Goal: Check status

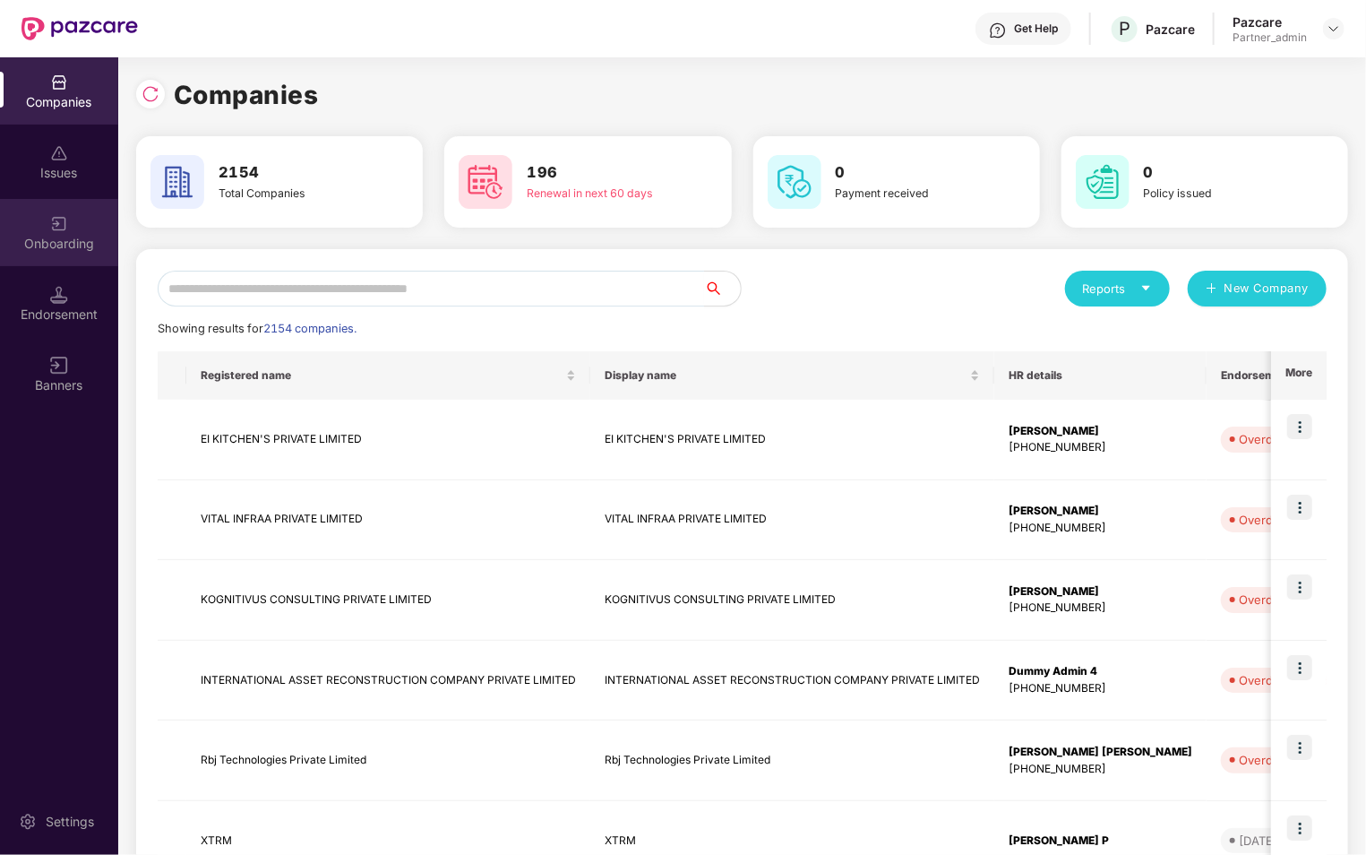
click at [64, 231] on img at bounding box center [59, 224] width 18 height 18
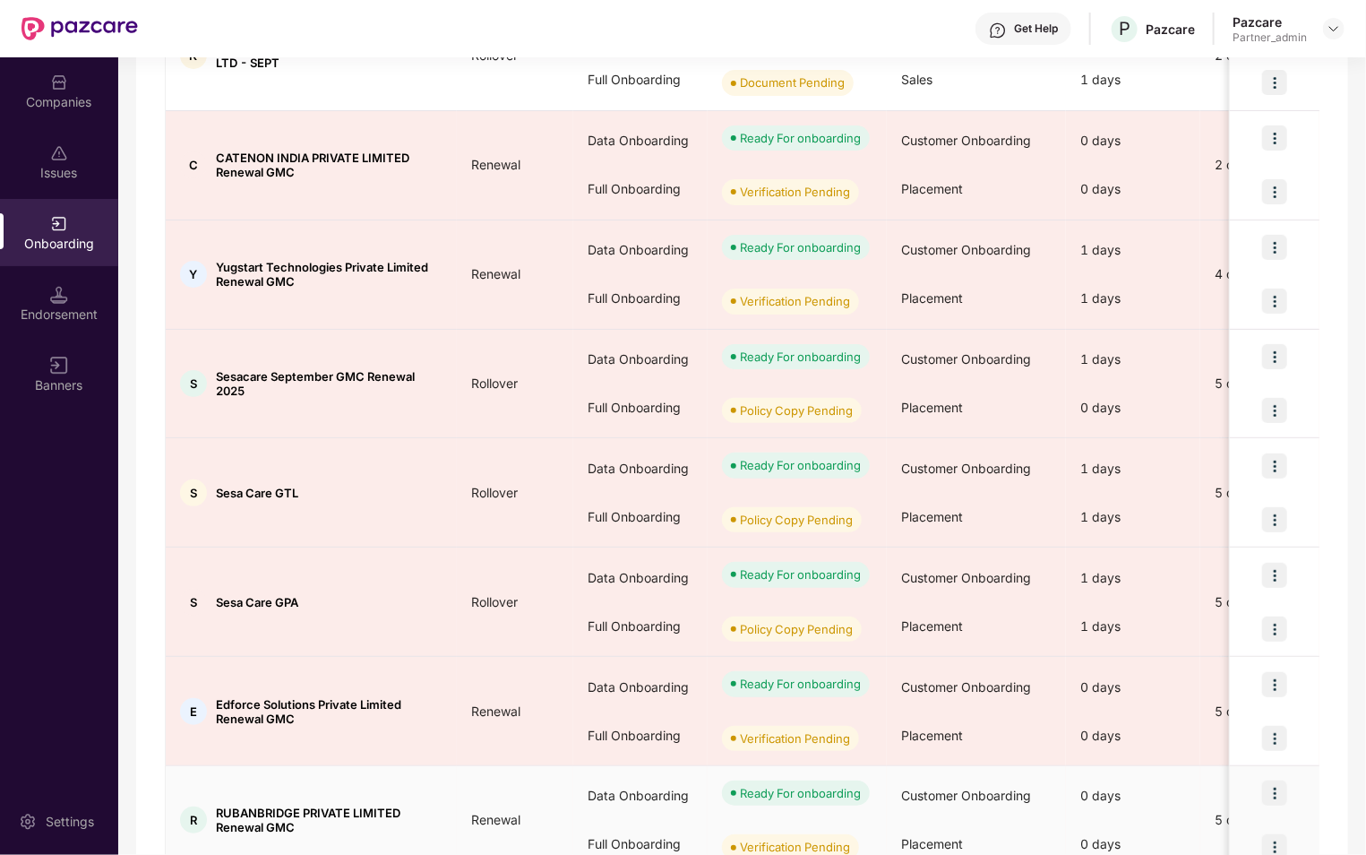
scroll to position [205, 0]
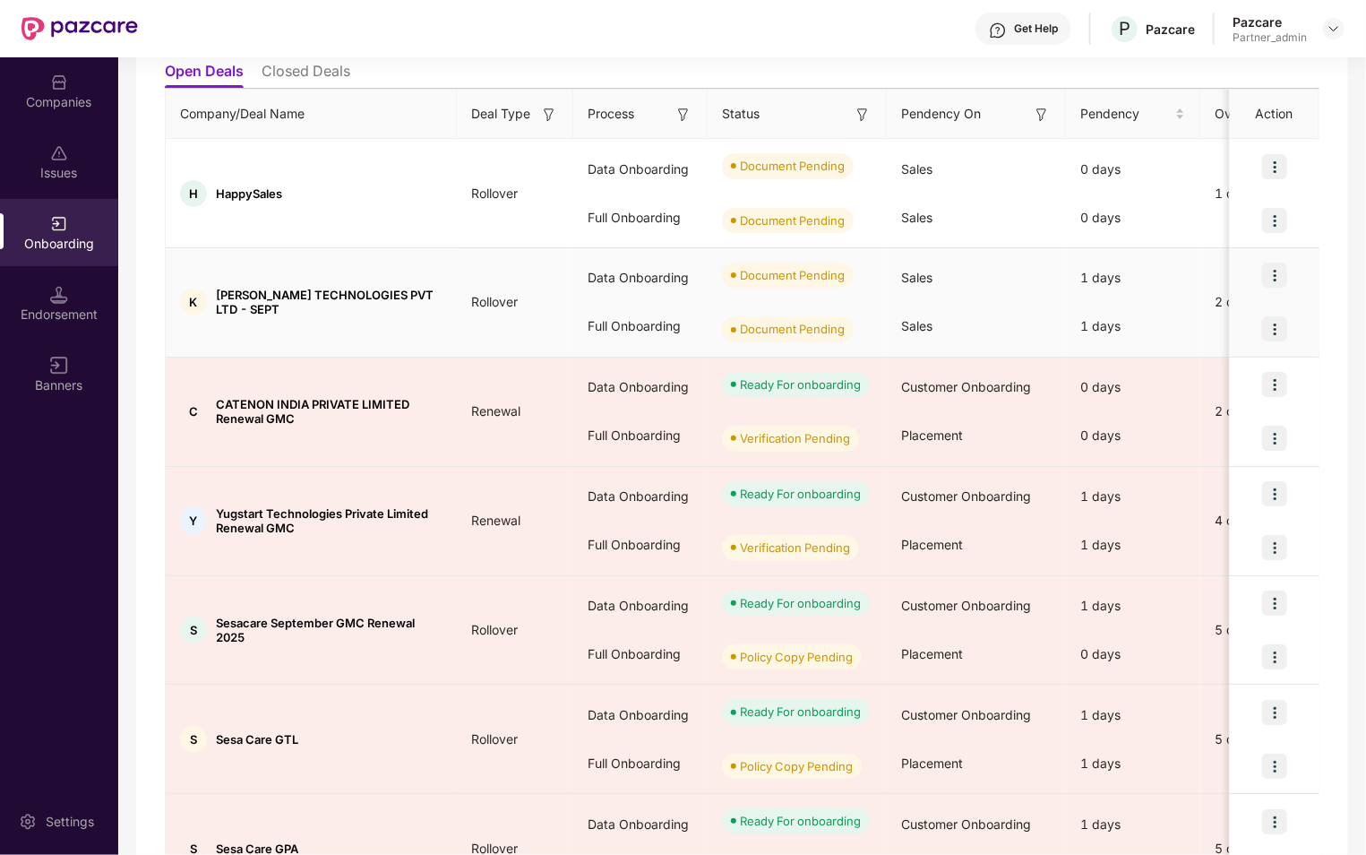
click at [792, 273] on div "Document Pending" at bounding box center [792, 275] width 105 height 18
click at [868, 109] on img at bounding box center [863, 115] width 18 height 18
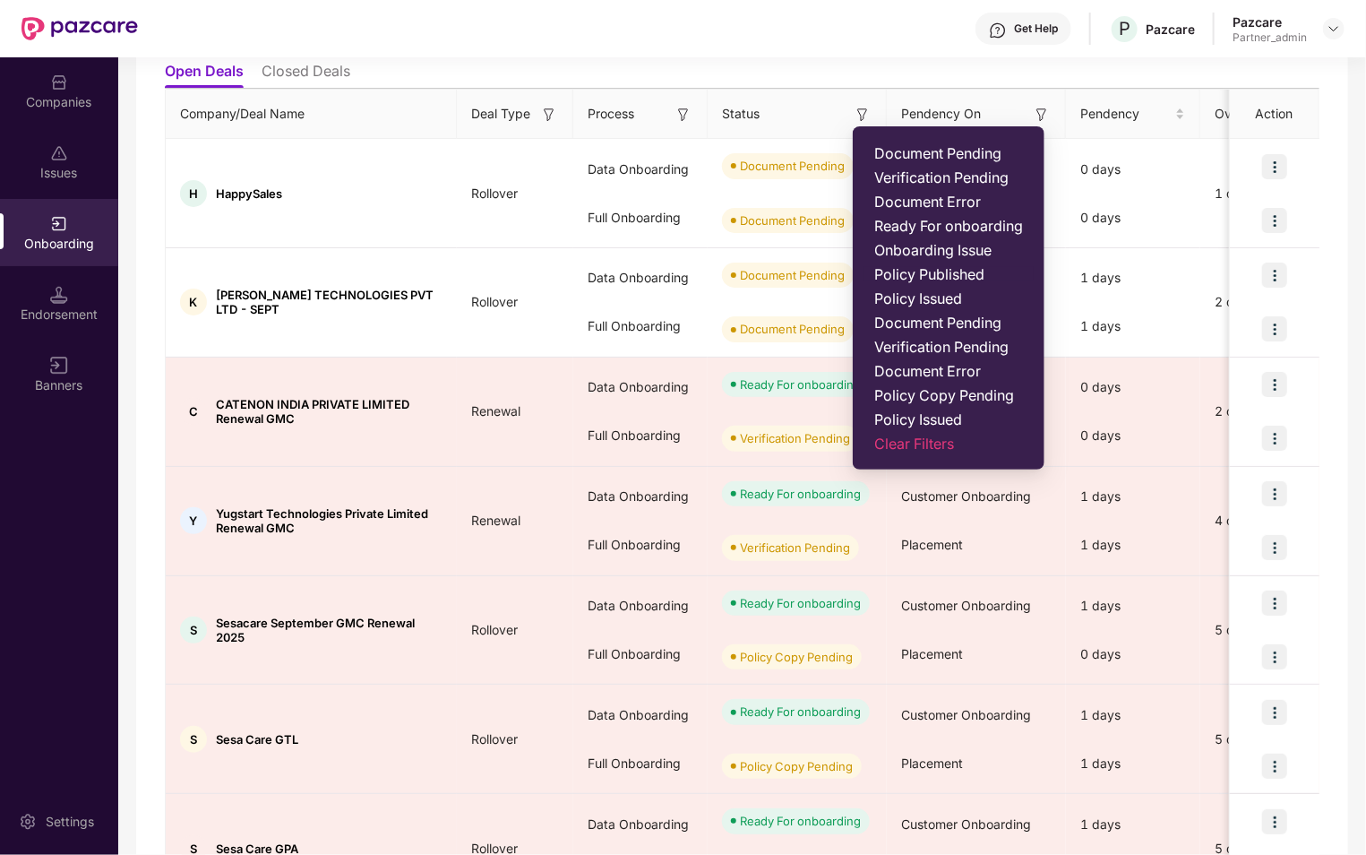
click at [964, 271] on span "Policy Published" at bounding box center [948, 274] width 149 height 18
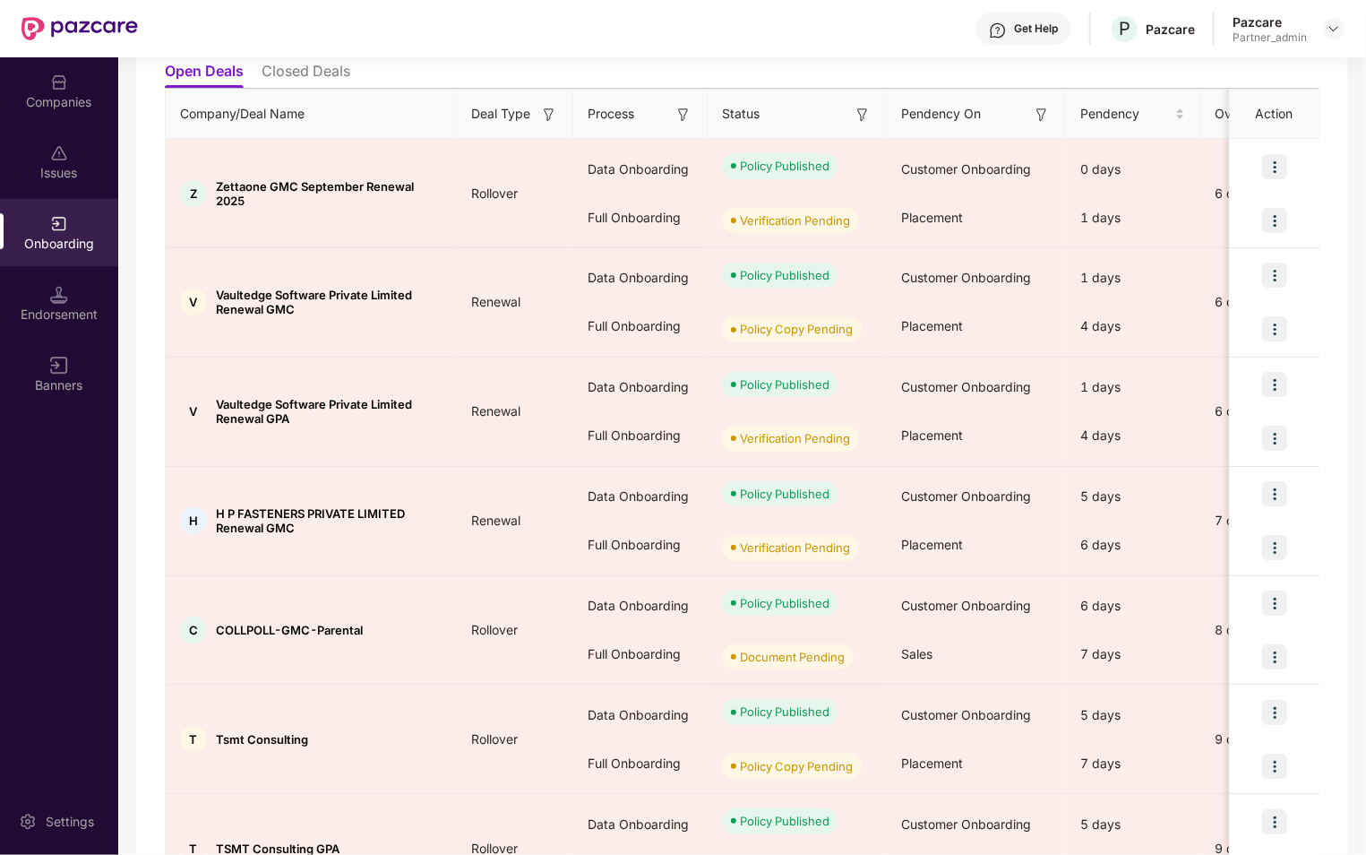
click at [865, 114] on img at bounding box center [863, 115] width 18 height 18
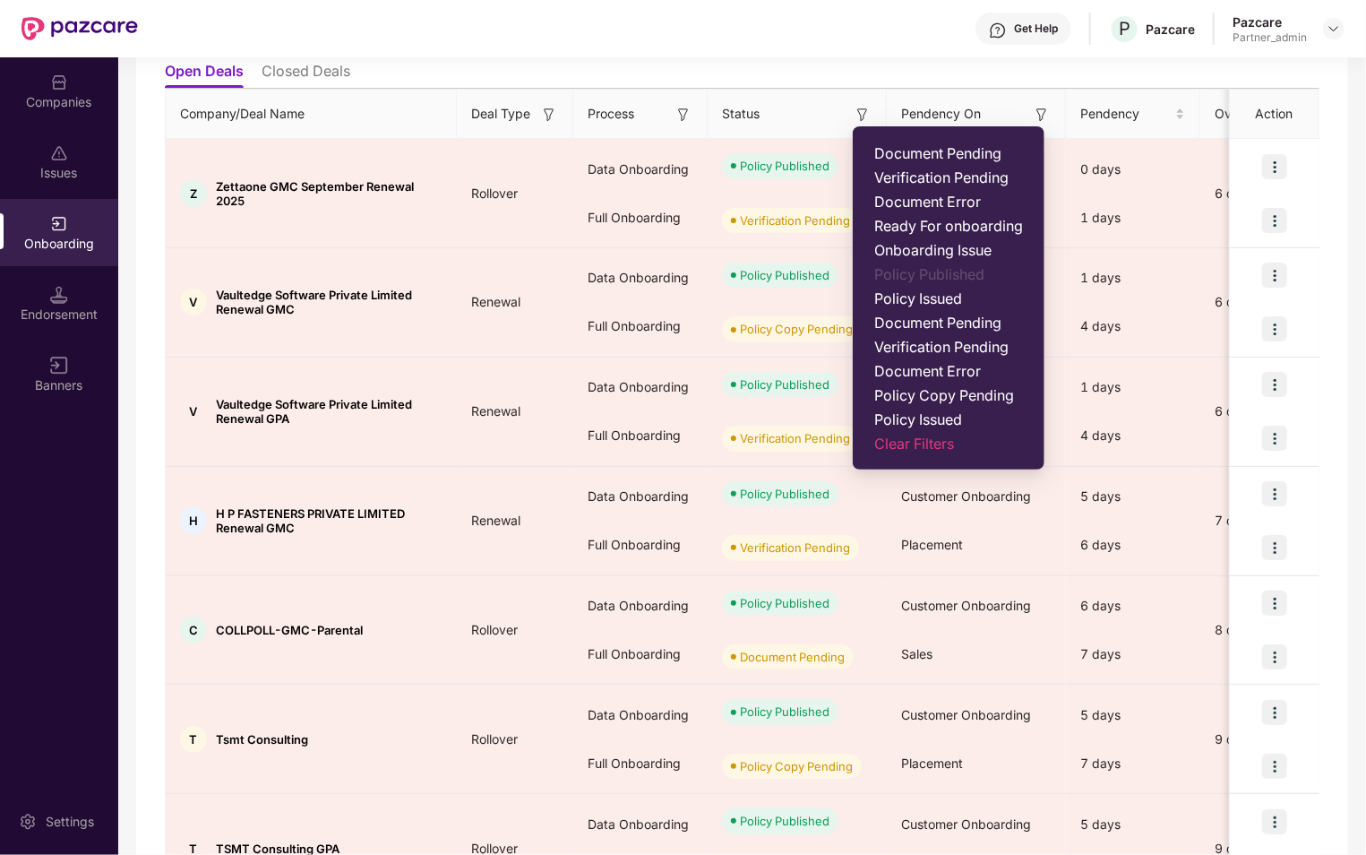
click at [900, 414] on span "Policy Issued" at bounding box center [948, 419] width 149 height 18
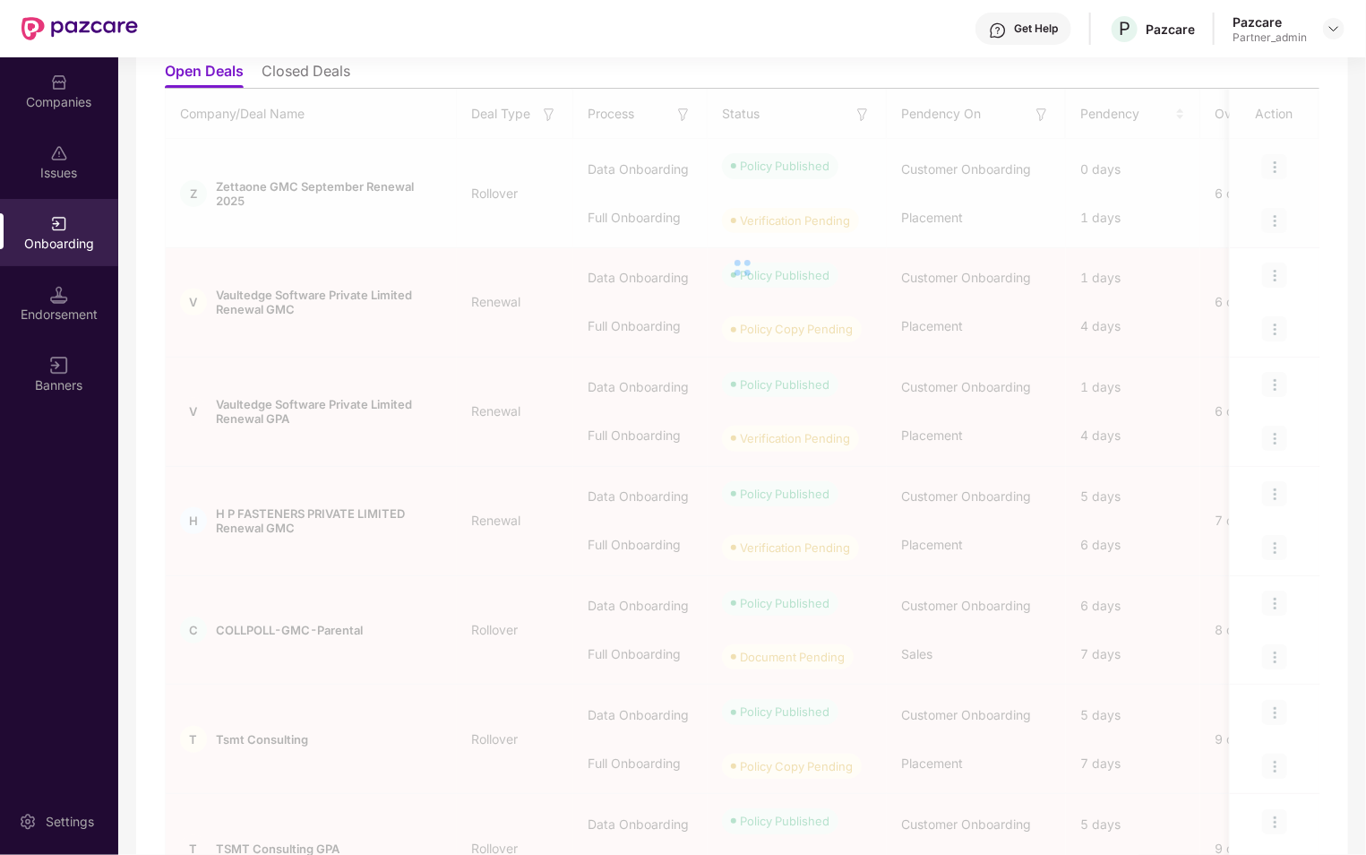
scroll to position [0, 0]
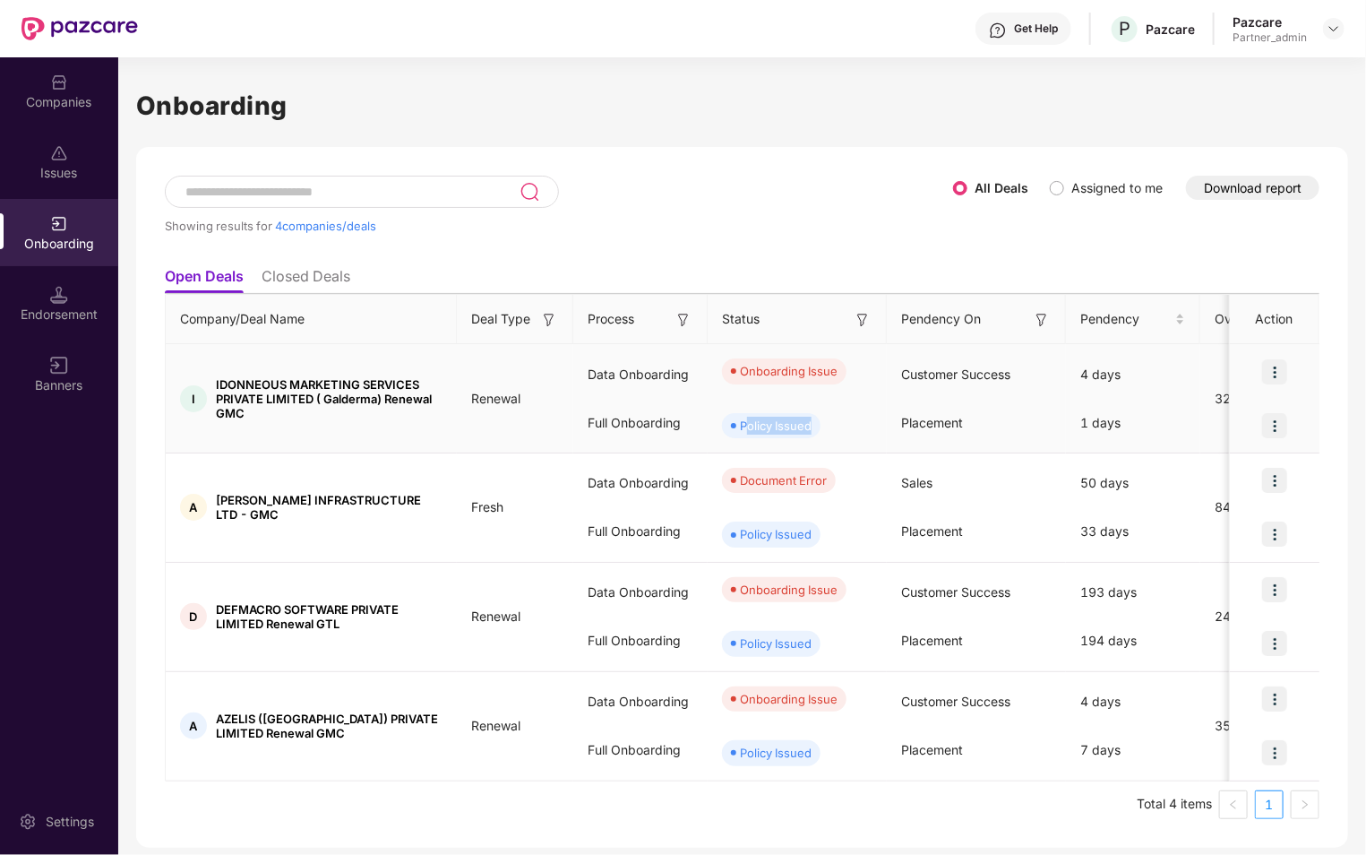
drag, startPoint x: 744, startPoint y: 424, endPoint x: 816, endPoint y: 425, distance: 72.6
click at [816, 425] on span "Policy Issued" at bounding box center [771, 425] width 99 height 25
click at [866, 317] on img at bounding box center [863, 320] width 18 height 18
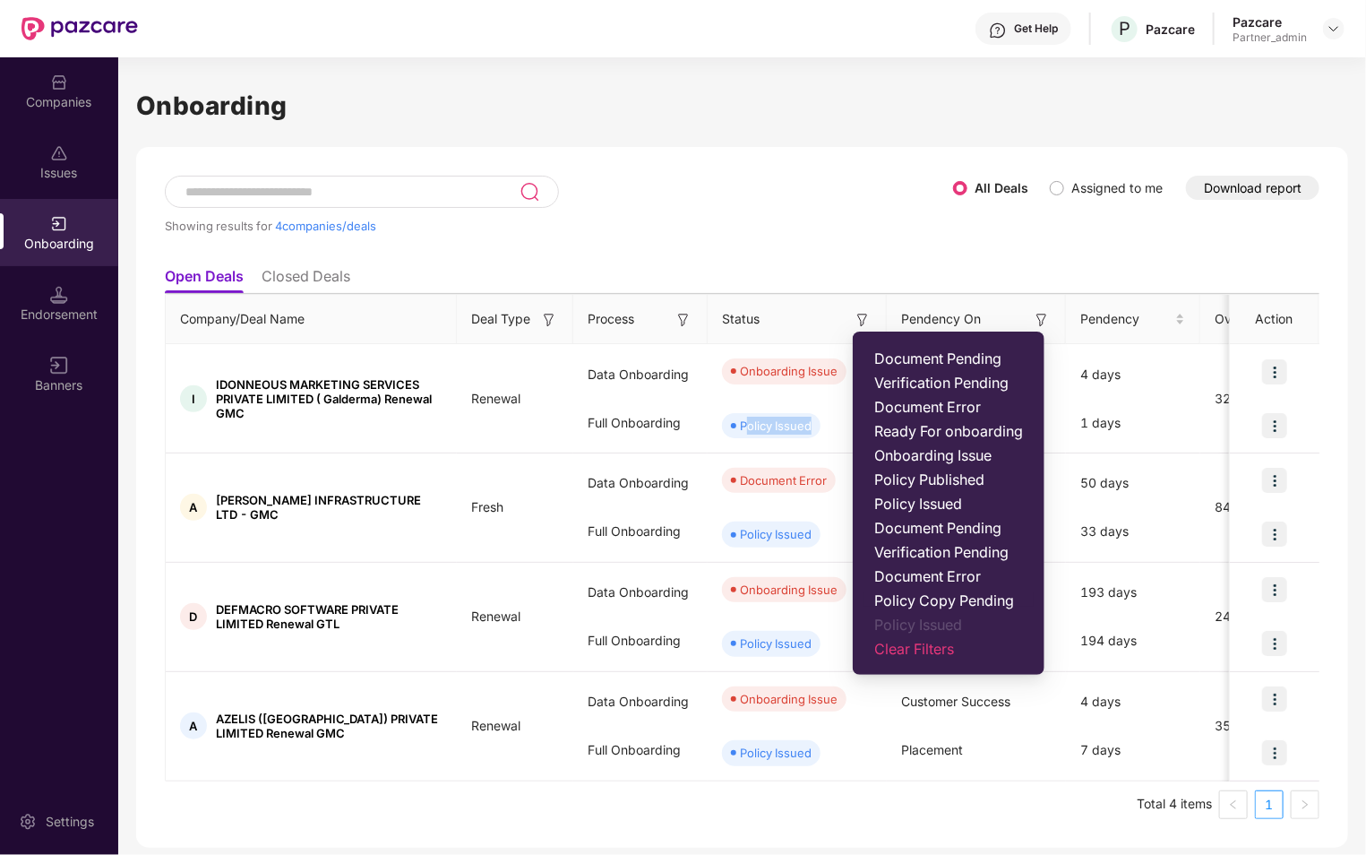
click at [960, 601] on span "Policy Copy Pending" at bounding box center [948, 600] width 149 height 18
